Goal: Task Accomplishment & Management: Manage account settings

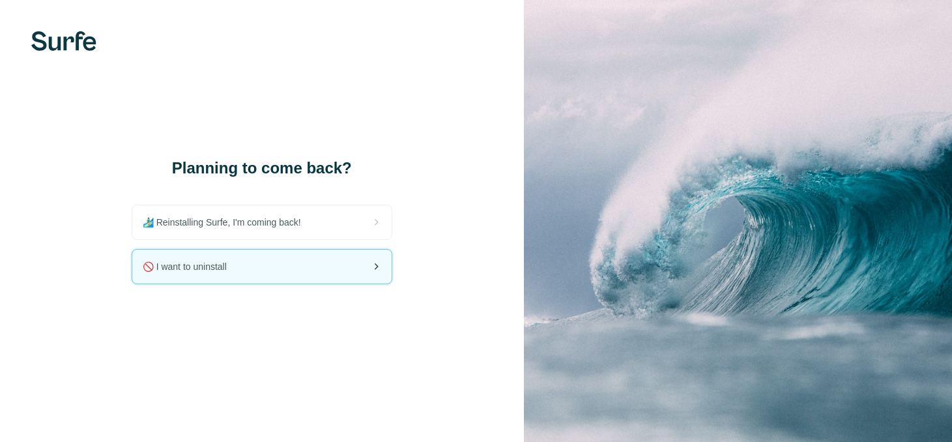
click at [280, 264] on div "🚫 I want to uninstall" at bounding box center [261, 266] width 259 height 34
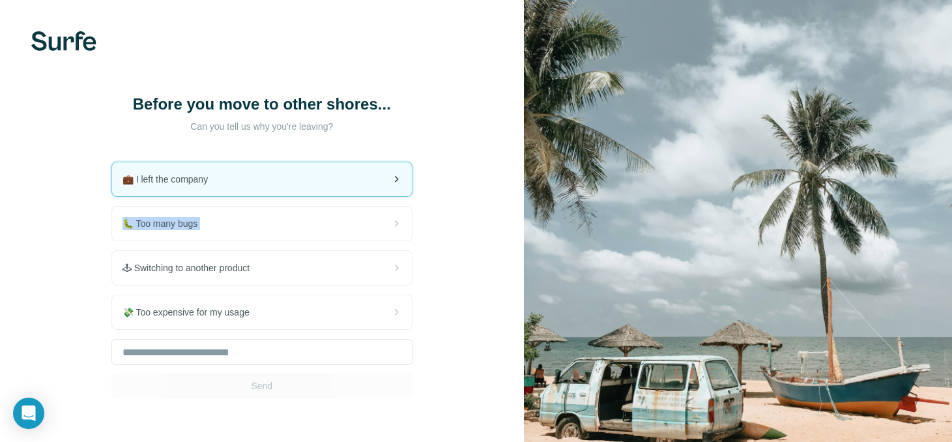
drag, startPoint x: 289, startPoint y: 257, endPoint x: 306, endPoint y: 190, distance: 70.0
click at [307, 190] on div "💼 I left the company 🐛 Too many bugs 🕹 Switching to another product 💸 Too expen…" at bounding box center [261, 280] width 301 height 237
click at [306, 185] on div "💼 I left the company" at bounding box center [262, 179] width 300 height 34
